Goal: Connect with others: Join farm

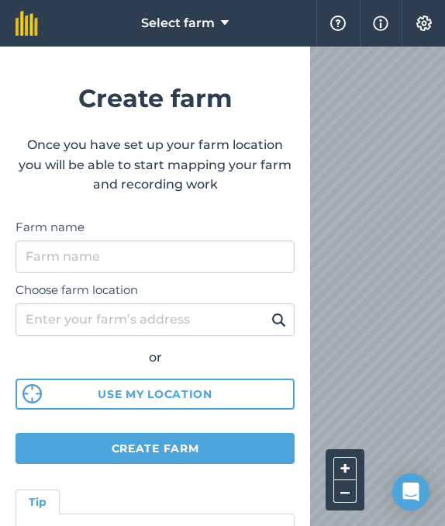
click at [223, 24] on icon at bounding box center [225, 23] width 8 height 19
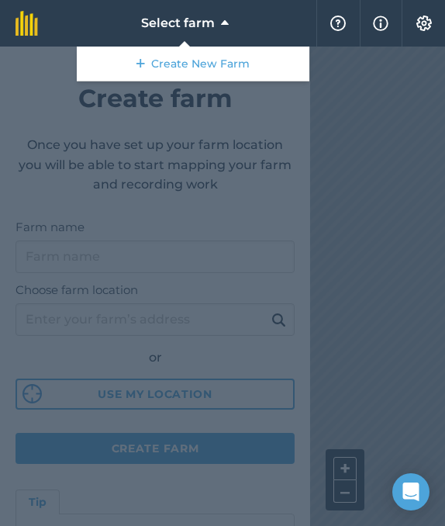
click at [223, 24] on icon at bounding box center [225, 23] width 8 height 19
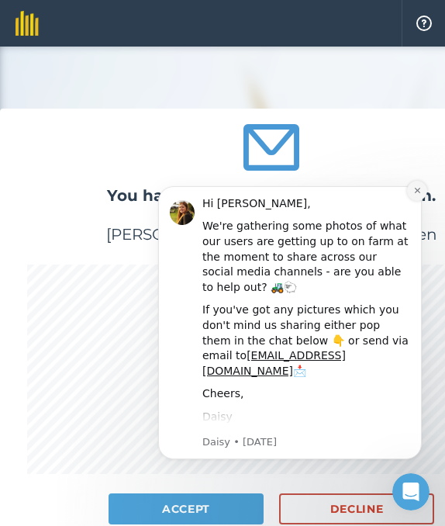
click at [417, 192] on icon "Dismiss notification" at bounding box center [416, 190] width 5 height 5
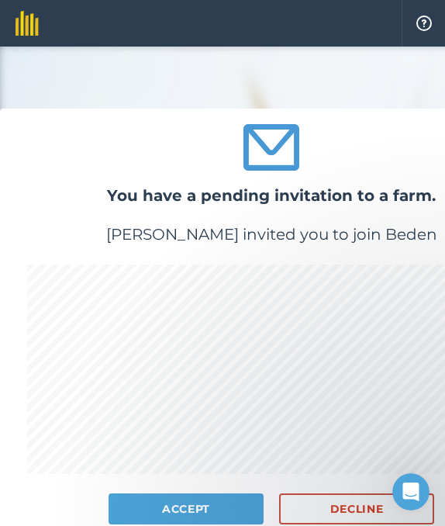
click at [176, 509] on button "Accept" at bounding box center [186, 508] width 155 height 31
